Goal: Navigation & Orientation: Find specific page/section

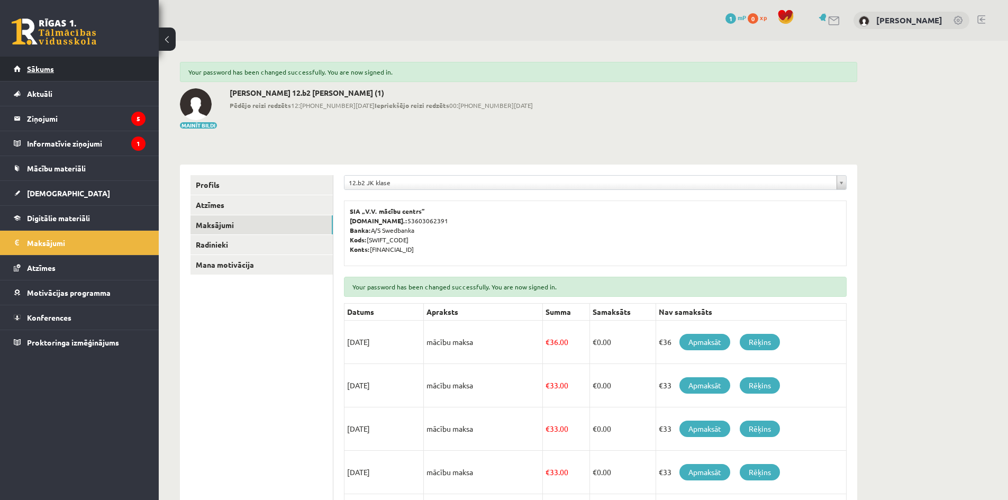
click at [138, 74] on link "Sākums" at bounding box center [80, 69] width 132 height 24
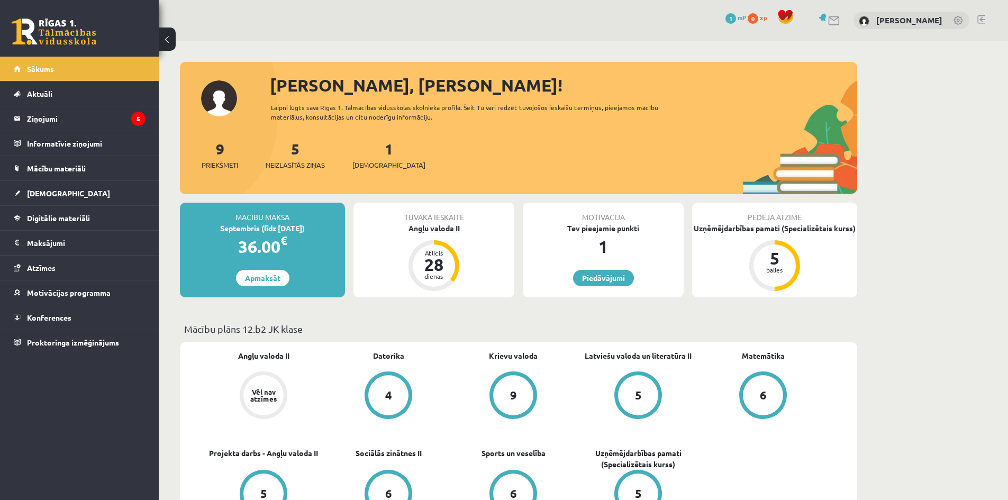
click at [420, 230] on div "Angļu valoda II" at bounding box center [434, 228] width 161 height 11
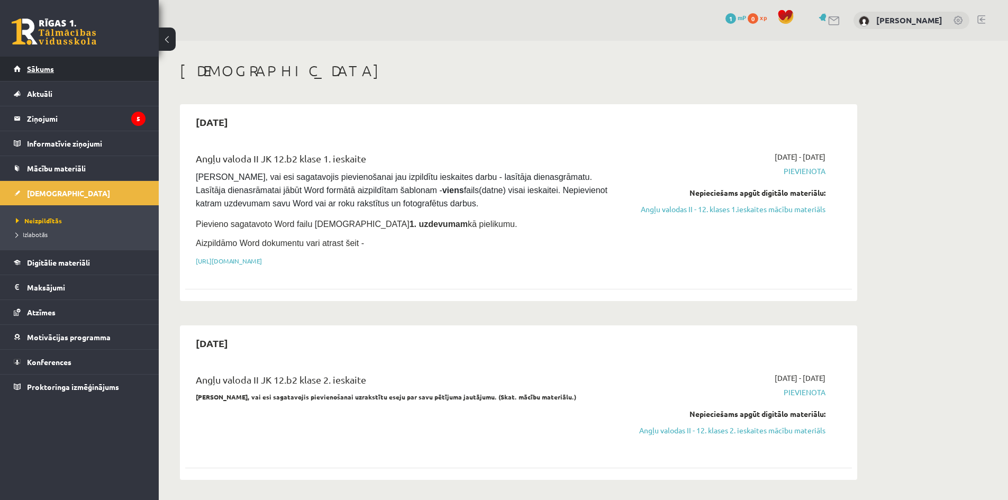
click at [66, 77] on link "Sākums" at bounding box center [80, 69] width 132 height 24
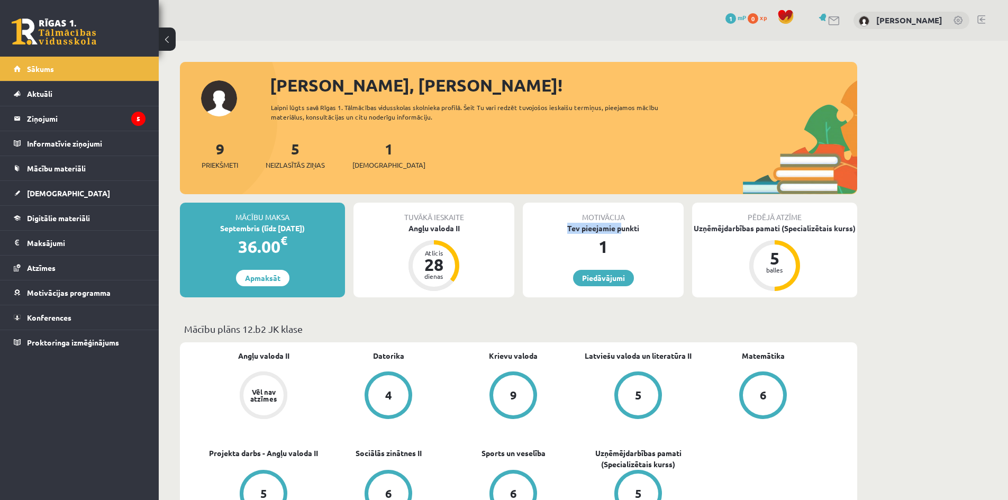
drag, startPoint x: 620, startPoint y: 224, endPoint x: 556, endPoint y: 227, distance: 64.6
click at [552, 227] on div "Tev pieejamie punkti" at bounding box center [603, 228] width 161 height 11
click at [565, 225] on div "Tev pieejamie punkti" at bounding box center [603, 228] width 161 height 11
click at [73, 238] on legend "Maksājumi 0" at bounding box center [86, 243] width 119 height 24
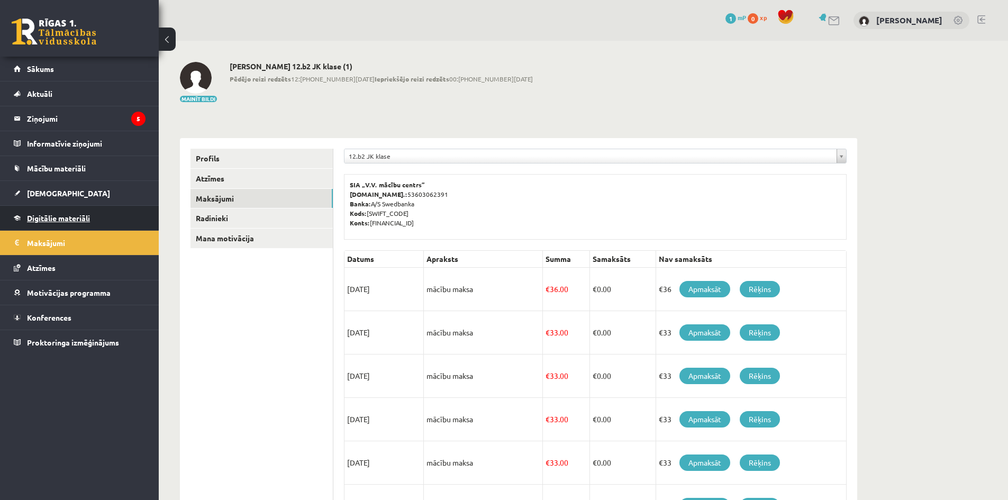
click at [85, 218] on span "Digitālie materiāli" at bounding box center [58, 218] width 63 height 10
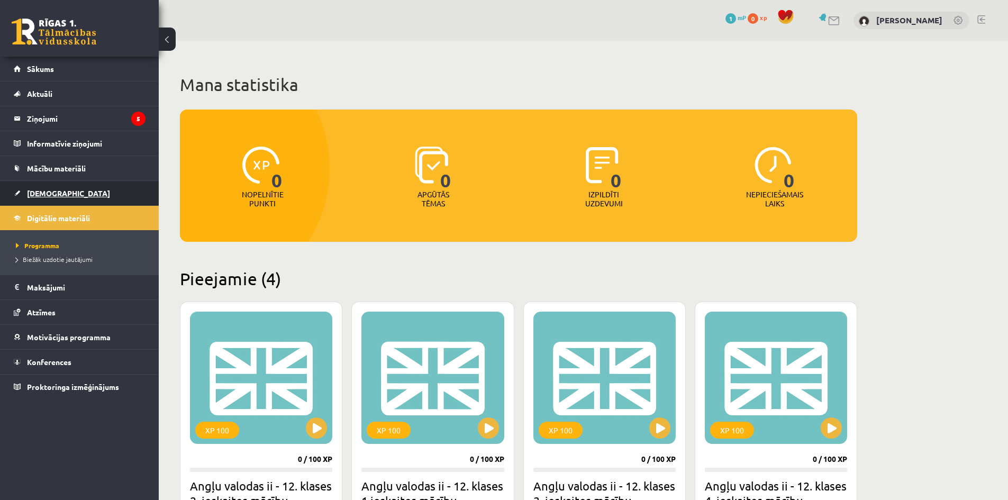
click at [76, 196] on link "[DEMOGRAPHIC_DATA]" at bounding box center [80, 193] width 132 height 24
